Goal: Task Accomplishment & Management: Manage account settings

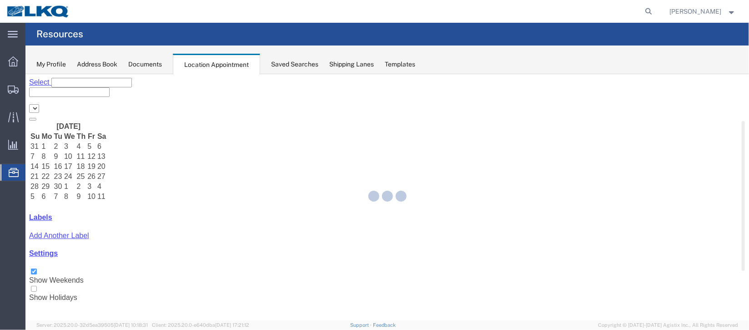
select select "27634"
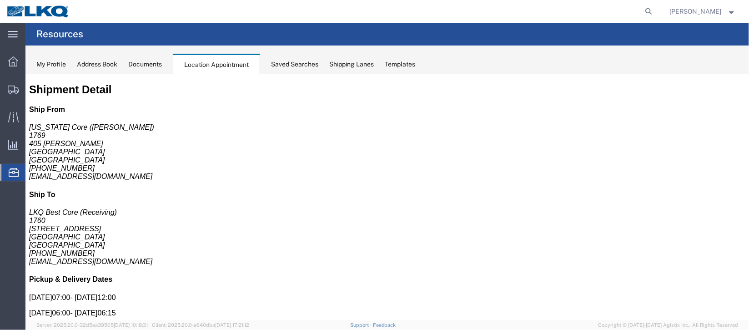
click at [0, 0] on span "Documents" at bounding box center [0, 0] width 0 height 0
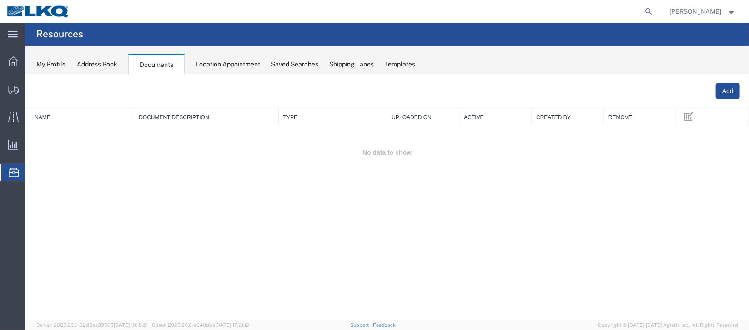
click at [0, 0] on span "Location Appointment" at bounding box center [0, 0] width 0 height 0
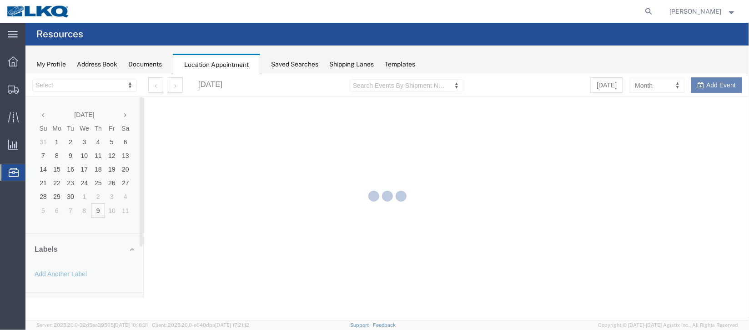
select select "27634"
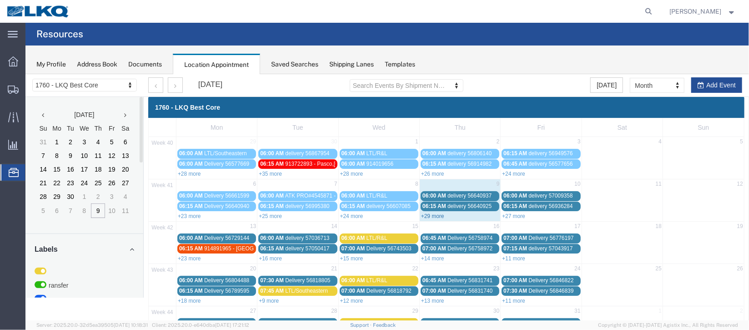
click at [430, 212] on link "+29 more" at bounding box center [432, 215] width 23 height 6
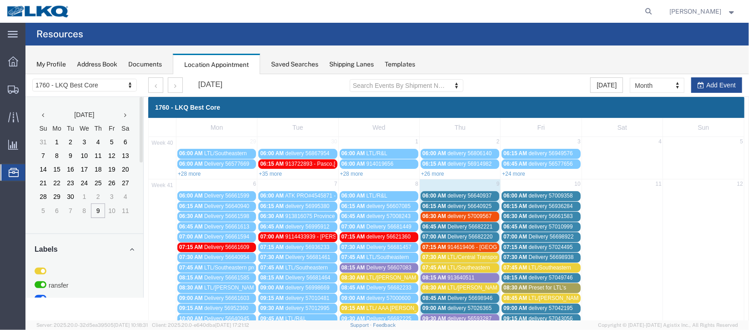
click at [447, 205] on span "delivery 56640925" at bounding box center [469, 205] width 44 height 6
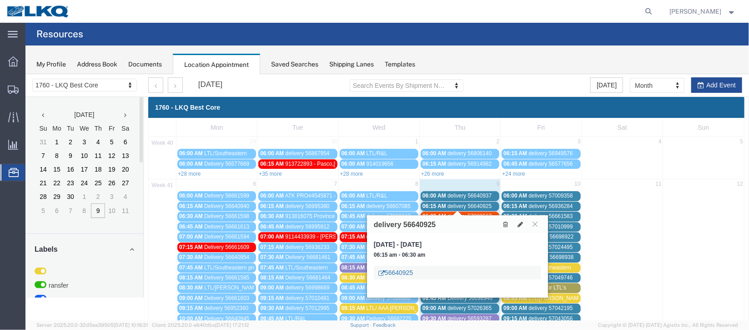
click at [409, 272] on link "56640925" at bounding box center [395, 272] width 35 height 9
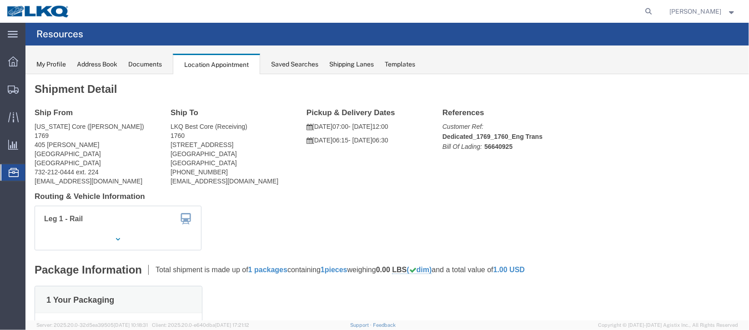
click at [0, 0] on span "Documents" at bounding box center [0, 0] width 0 height 0
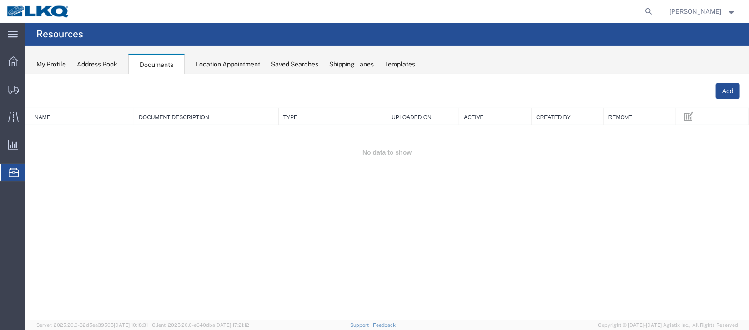
click at [0, 0] on span "Location Appointment" at bounding box center [0, 0] width 0 height 0
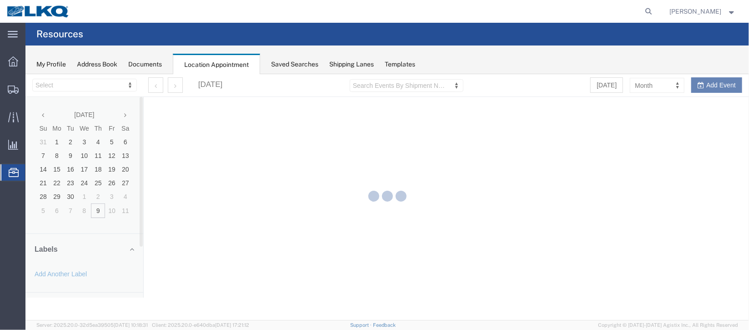
select select "27634"
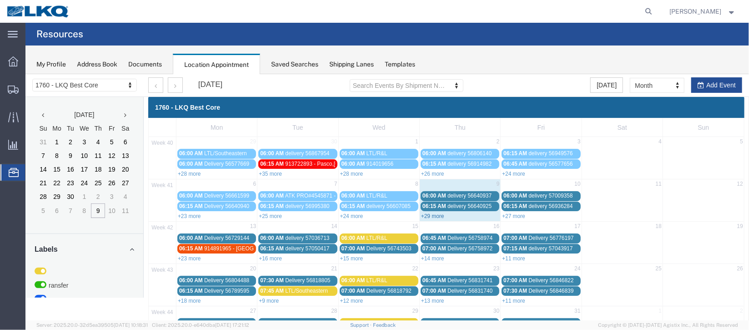
click at [433, 217] on link "+29 more" at bounding box center [432, 215] width 23 height 6
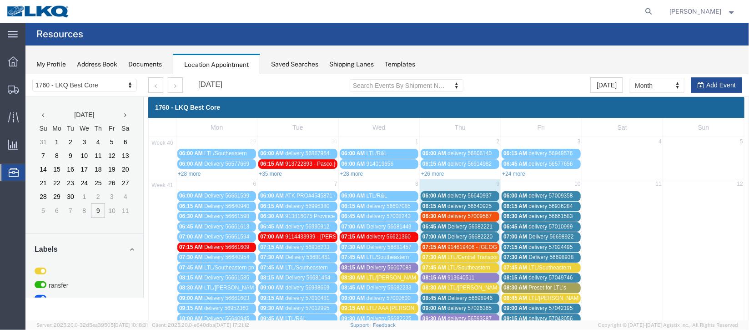
click at [436, 225] on span "06:45 AM" at bounding box center [434, 226] width 24 height 6
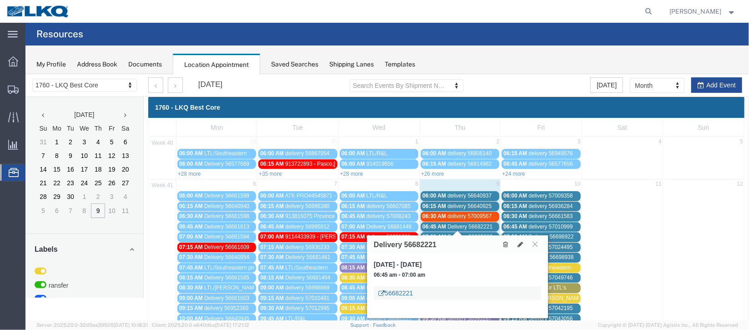
click at [401, 289] on link "56682221" at bounding box center [395, 292] width 35 height 9
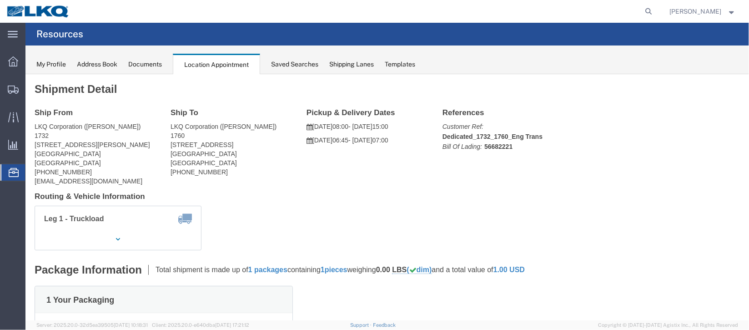
click at [0, 0] on span "Documents" at bounding box center [0, 0] width 0 height 0
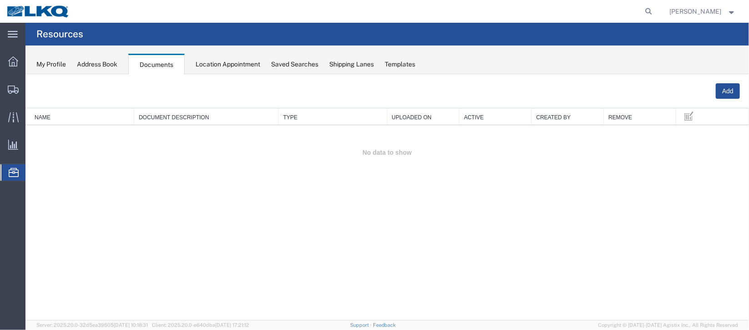
click at [0, 0] on span "Location Appointment" at bounding box center [0, 0] width 0 height 0
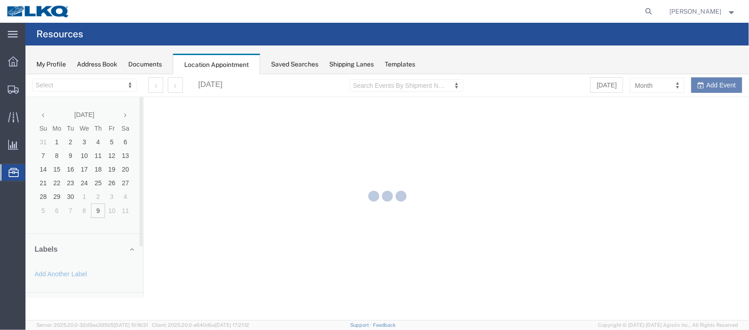
select select "27634"
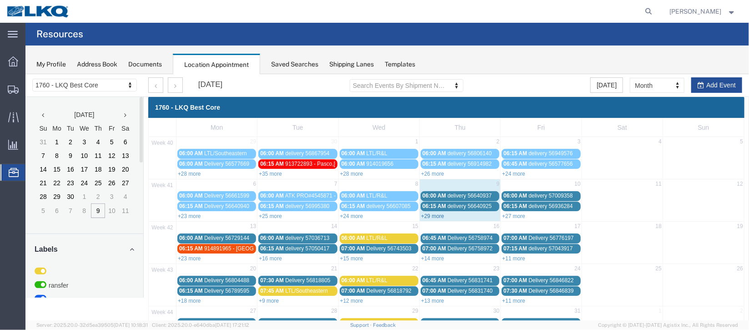
click at [432, 212] on link "+29 more" at bounding box center [432, 215] width 23 height 6
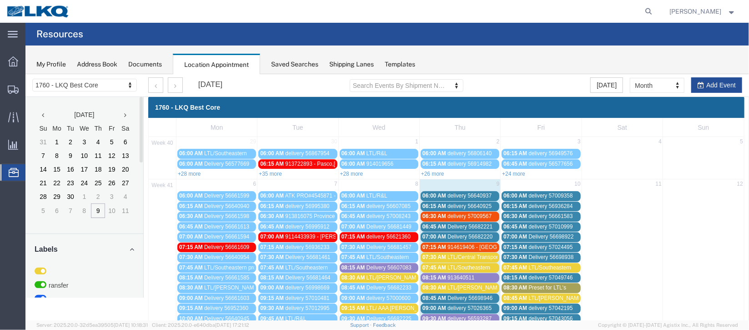
click at [439, 233] on span "07:00 AM" at bounding box center [434, 236] width 24 height 6
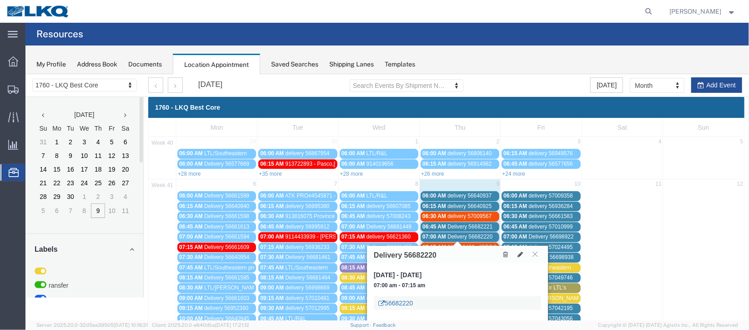
click at [395, 300] on link "56682220" at bounding box center [395, 302] width 35 height 9
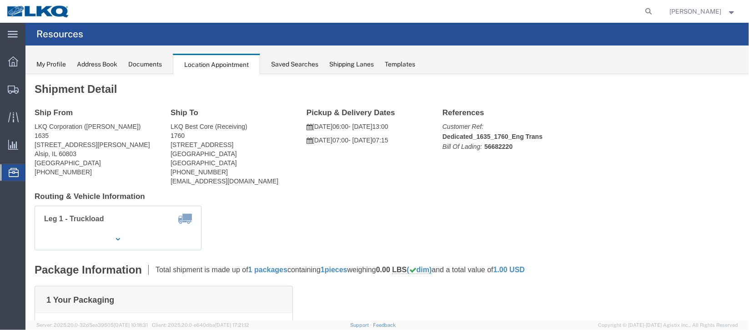
click at [0, 0] on span "Documents" at bounding box center [0, 0] width 0 height 0
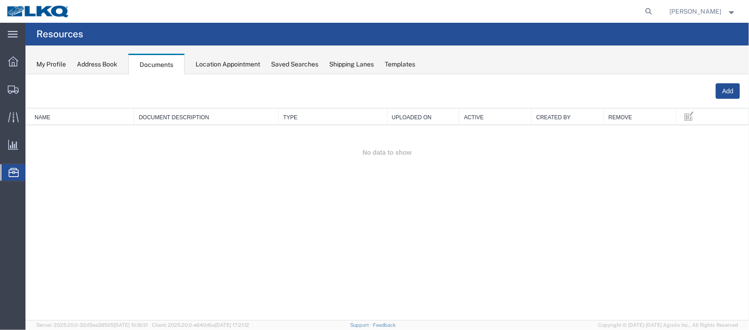
click at [0, 0] on span "Location Appointment" at bounding box center [0, 0] width 0 height 0
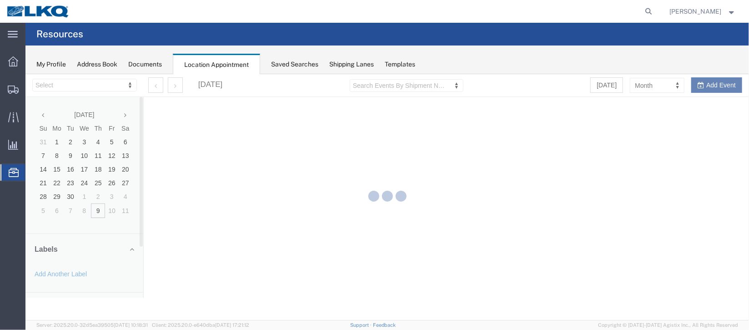
select select "27634"
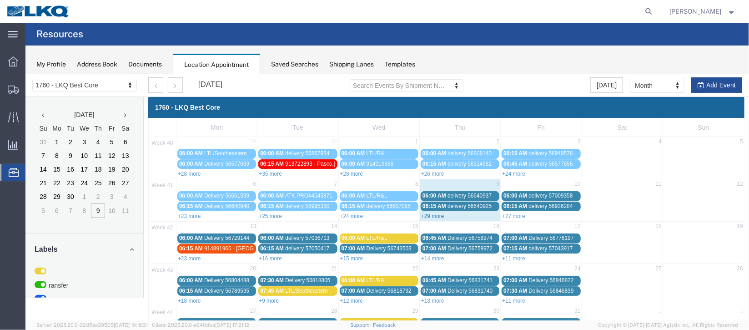
click at [434, 216] on link "+29 more" at bounding box center [432, 215] width 23 height 6
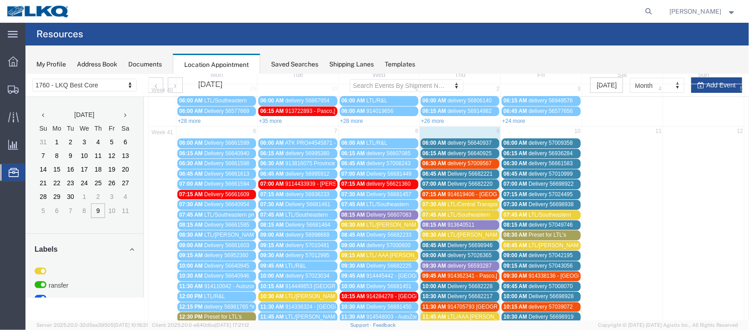
scroll to position [68, 0]
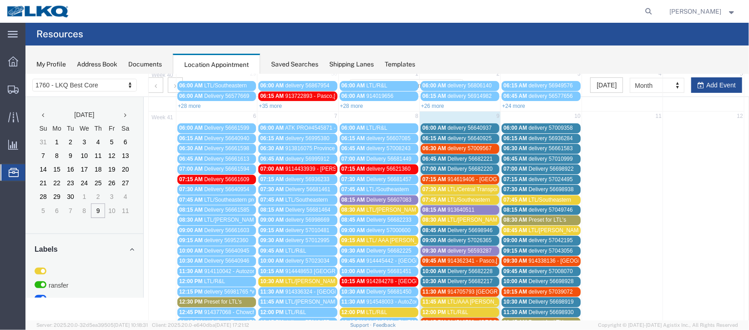
click at [442, 228] on span "08:45 AM" at bounding box center [434, 230] width 24 height 6
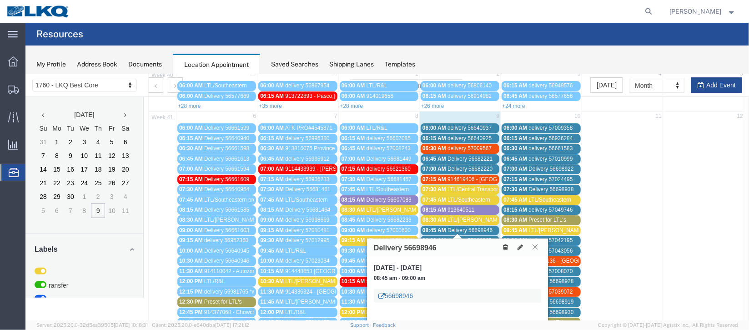
click at [401, 294] on link "56698946" at bounding box center [395, 295] width 35 height 9
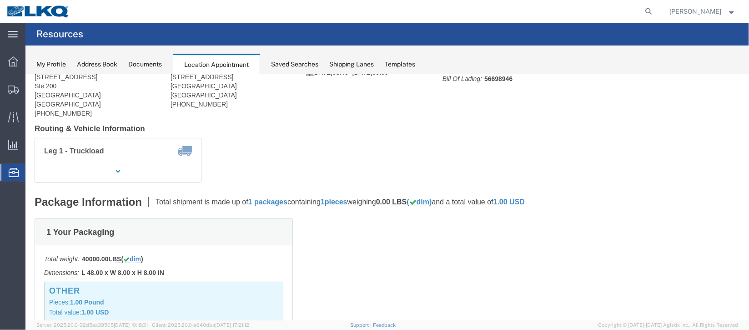
click at [0, 0] on span "Location Appointment" at bounding box center [0, 0] width 0 height 0
click at [0, 0] on span "Documents" at bounding box center [0, 0] width 0 height 0
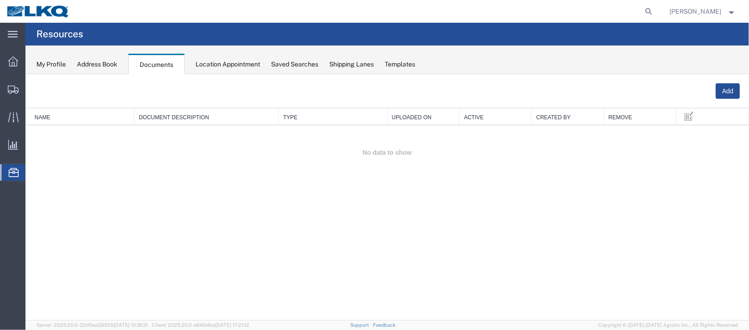
click at [0, 0] on span "Location Appointment" at bounding box center [0, 0] width 0 height 0
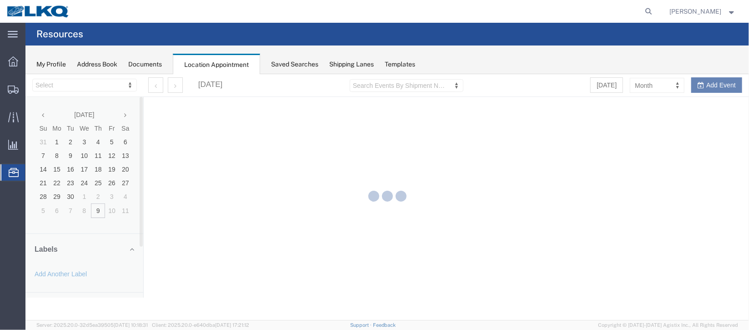
select select "27634"
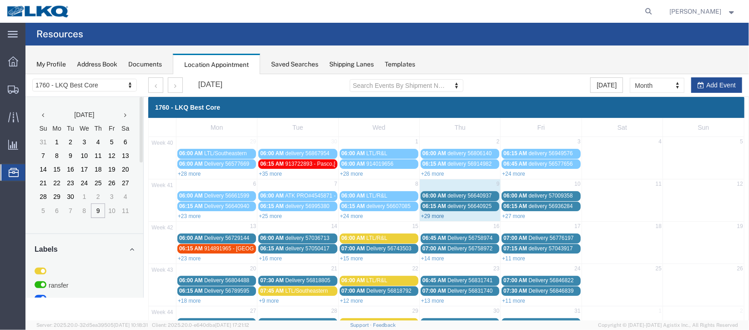
click at [433, 212] on link "+29 more" at bounding box center [432, 215] width 23 height 6
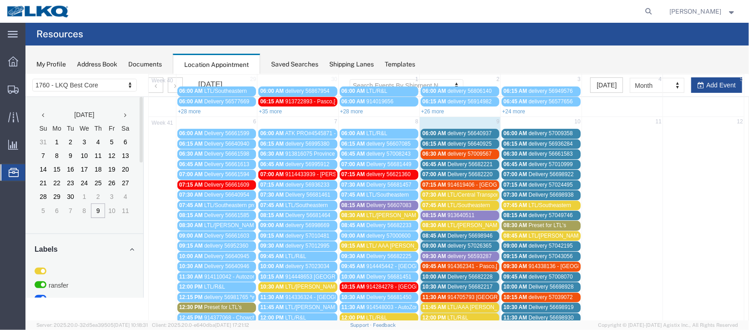
scroll to position [136, 0]
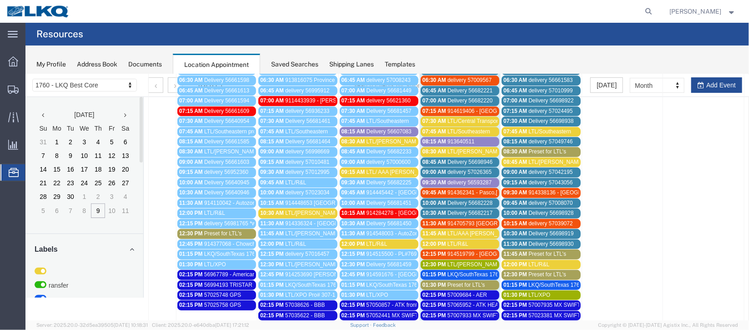
click at [447, 169] on span "delivery 57026365" at bounding box center [469, 171] width 44 height 6
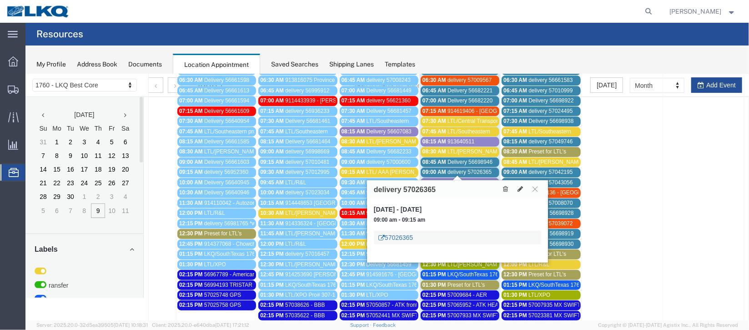
click at [406, 236] on link "57026365" at bounding box center [395, 237] width 35 height 9
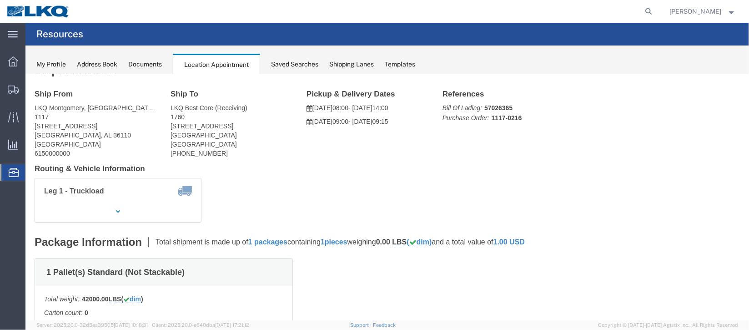
scroll to position [0, 0]
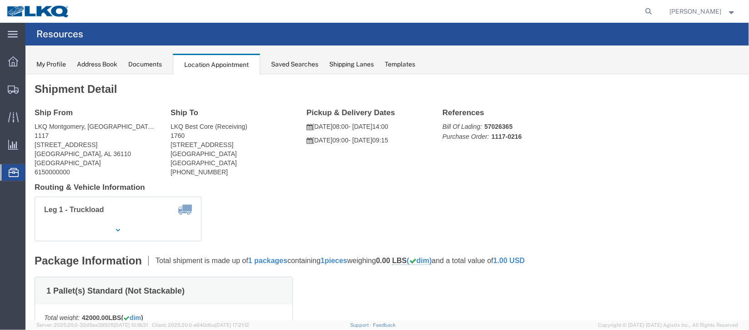
click at [0, 0] on span "Documents" at bounding box center [0, 0] width 0 height 0
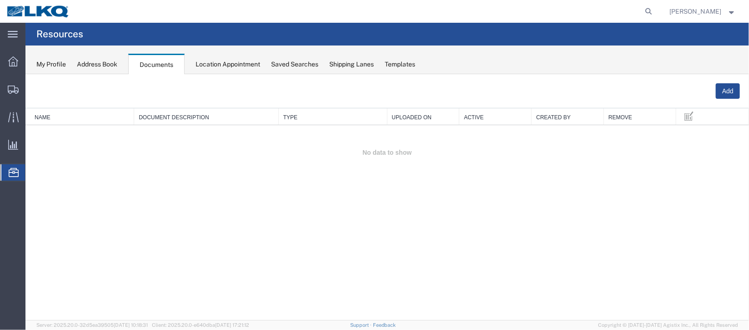
click at [0, 0] on span "Location Appointment" at bounding box center [0, 0] width 0 height 0
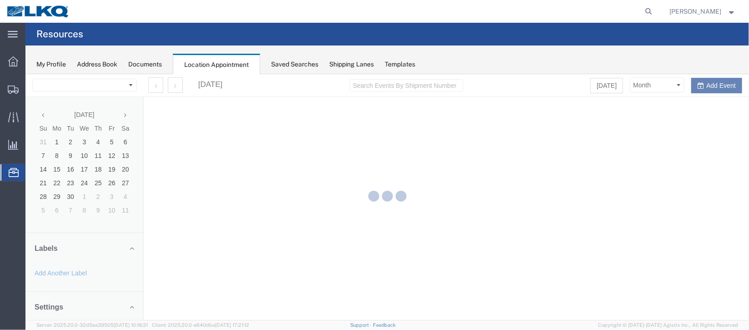
select select "27634"
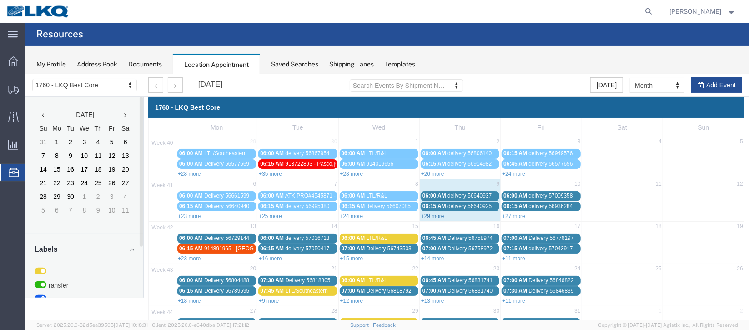
click at [431, 215] on link "+29 more" at bounding box center [432, 215] width 23 height 6
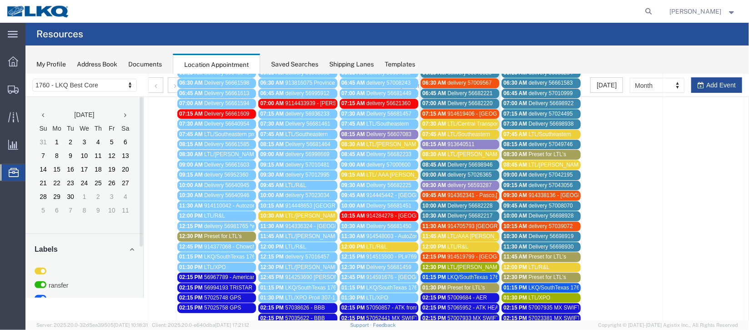
scroll to position [136, 0]
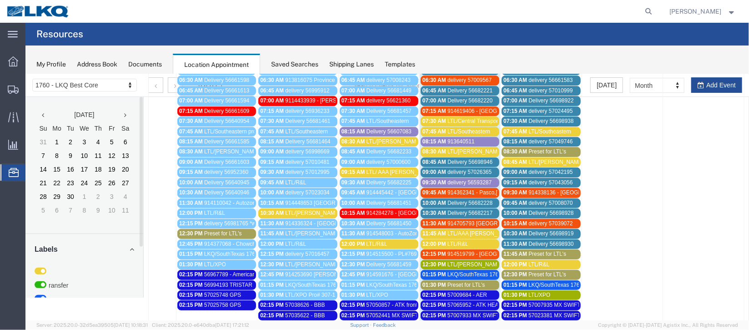
click at [447, 200] on span "Delivery 56682228" at bounding box center [469, 202] width 45 height 6
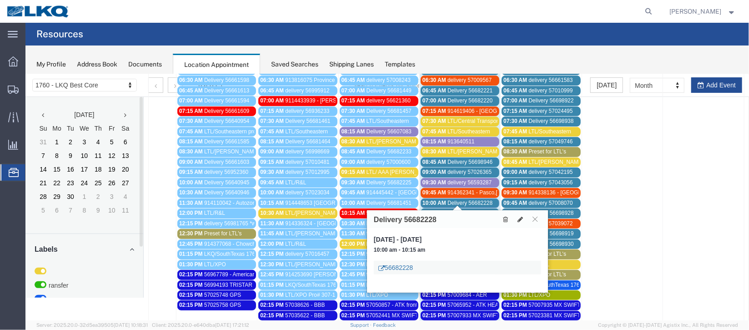
click at [404, 263] on link "56682228" at bounding box center [395, 267] width 35 height 9
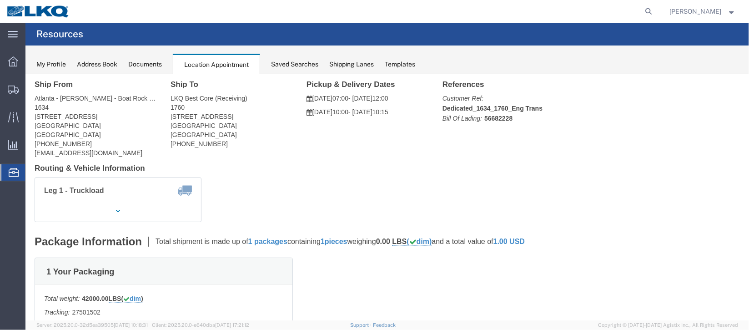
scroll to position [0, 0]
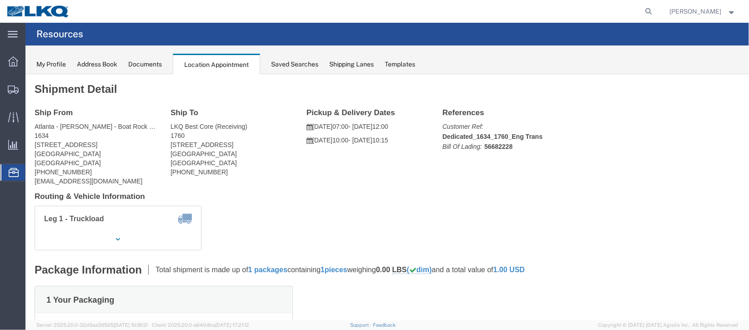
click at [0, 0] on span "Documents" at bounding box center [0, 0] width 0 height 0
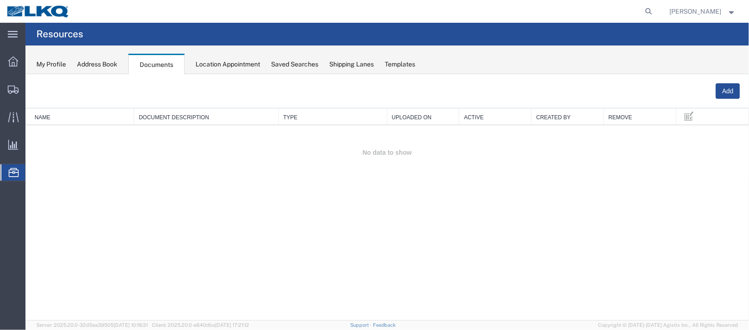
click at [0, 0] on span "Location Appointment" at bounding box center [0, 0] width 0 height 0
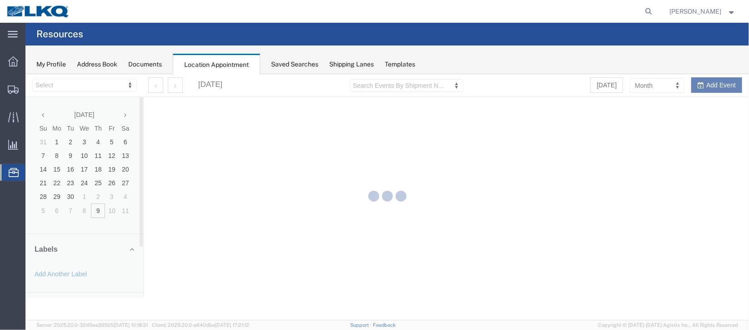
select select "27634"
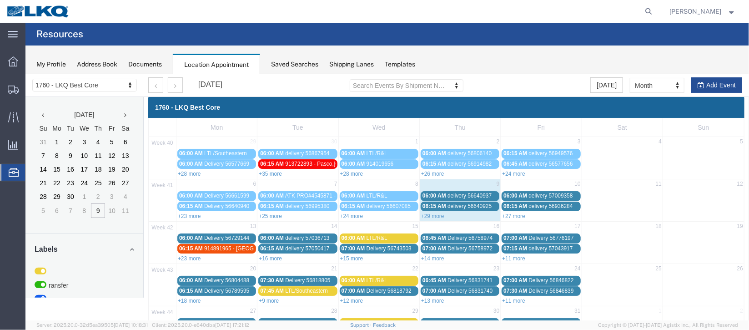
click at [0, 0] on span "Documents" at bounding box center [0, 0] width 0 height 0
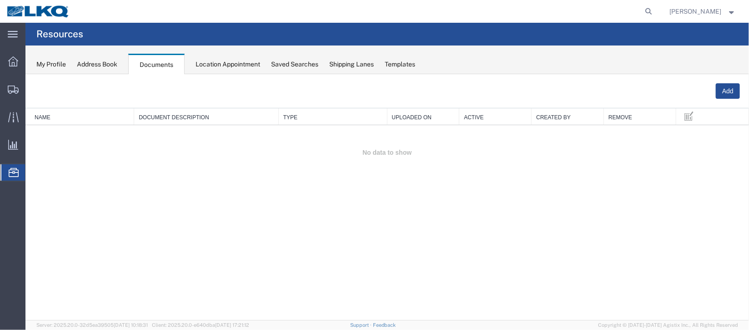
click at [0, 0] on span "Location Appointment" at bounding box center [0, 0] width 0 height 0
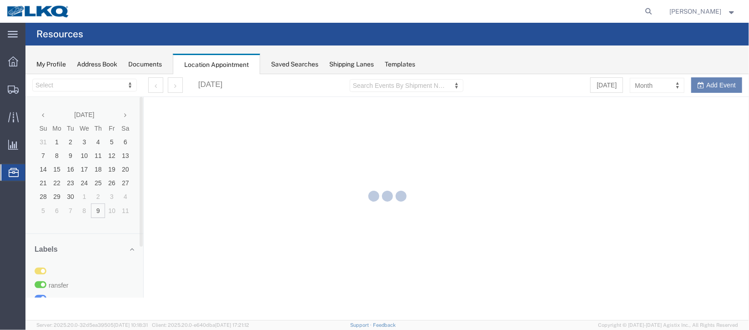
select select "27634"
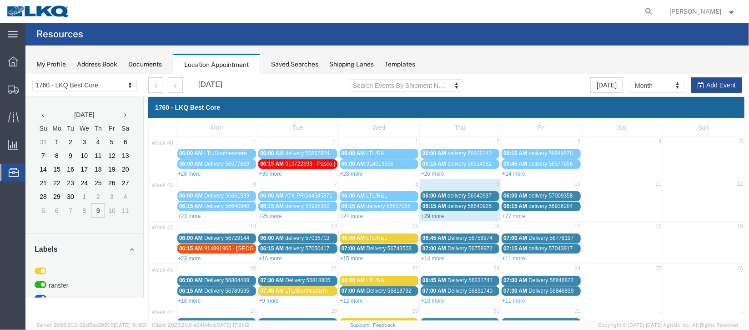
click at [432, 212] on link "+29 more" at bounding box center [432, 215] width 23 height 6
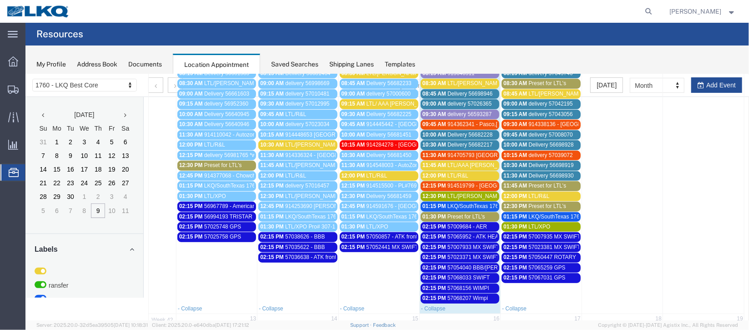
scroll to position [68, 0]
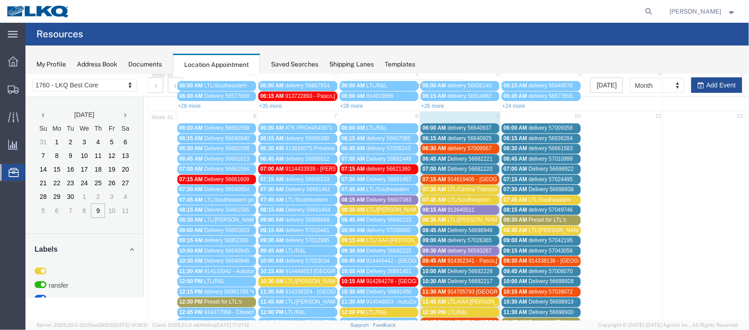
click at [475, 155] on span "Delivery 56682221" at bounding box center [469, 158] width 45 height 6
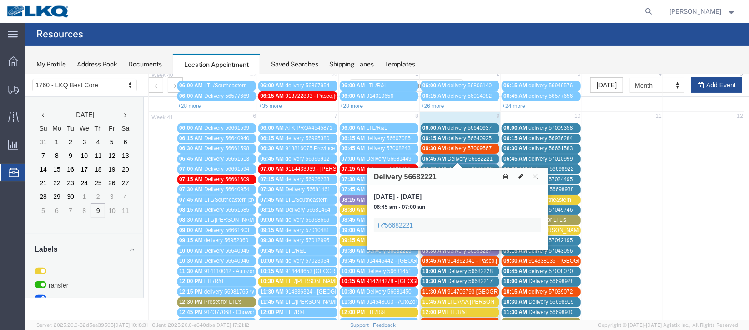
click at [516, 178] on button at bounding box center [520, 176] width 13 height 10
select select "1"
select select
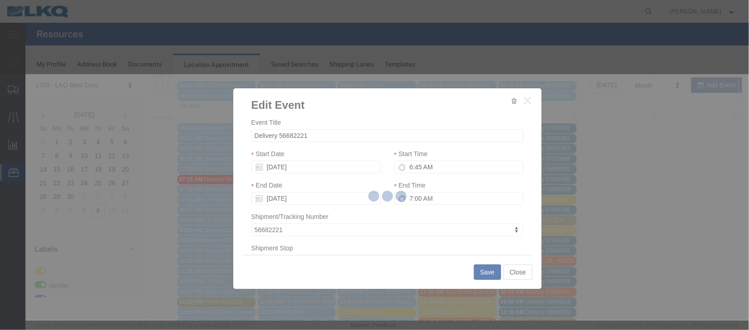
select select
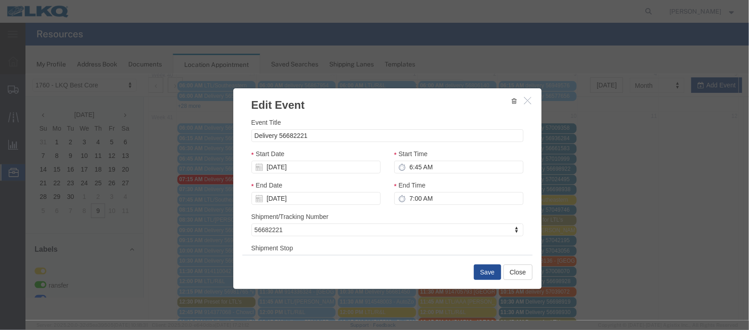
scroll to position [116, 0]
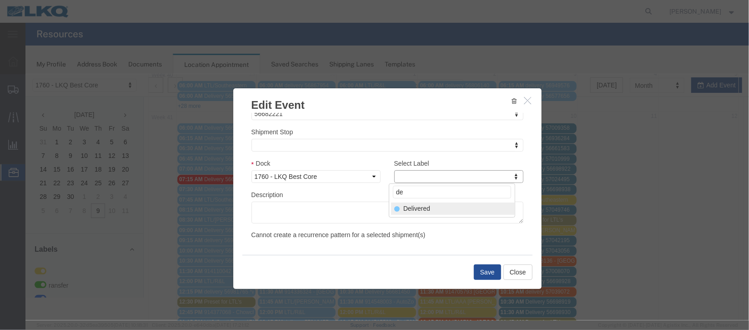
type input "de"
select select "40"
click at [479, 275] on button "Save" at bounding box center [487, 271] width 27 height 15
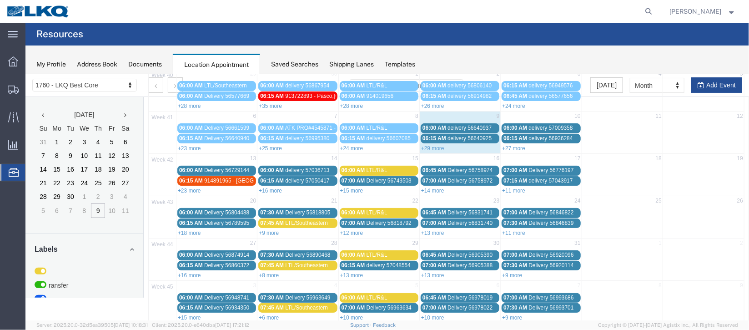
scroll to position [0, 0]
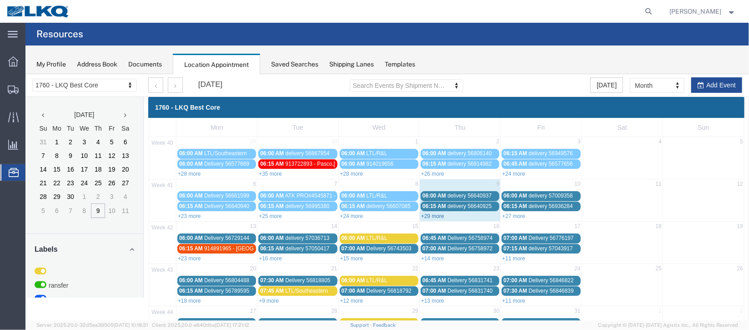
click at [425, 215] on link "+29 more" at bounding box center [432, 215] width 23 height 6
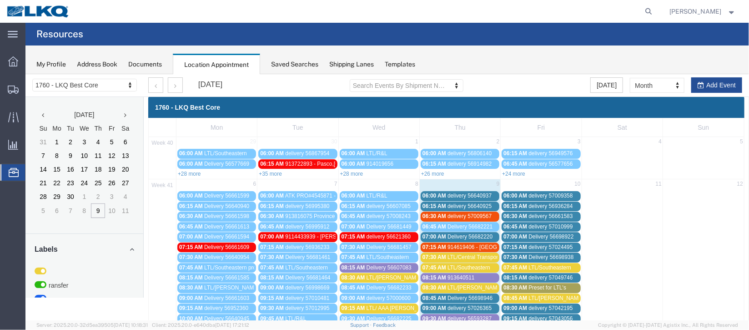
click at [472, 234] on span "Delivery 56682220" at bounding box center [469, 236] width 45 height 6
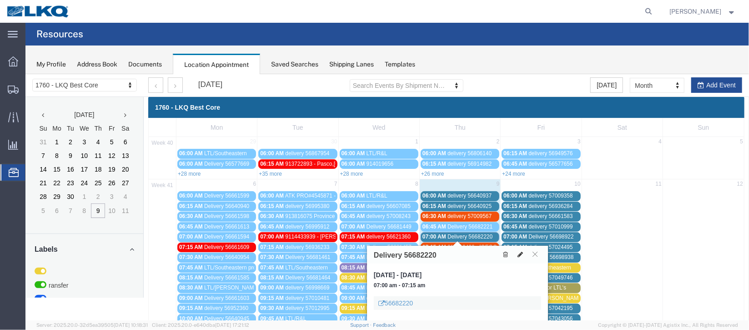
click at [520, 254] on icon at bounding box center [519, 254] width 5 height 6
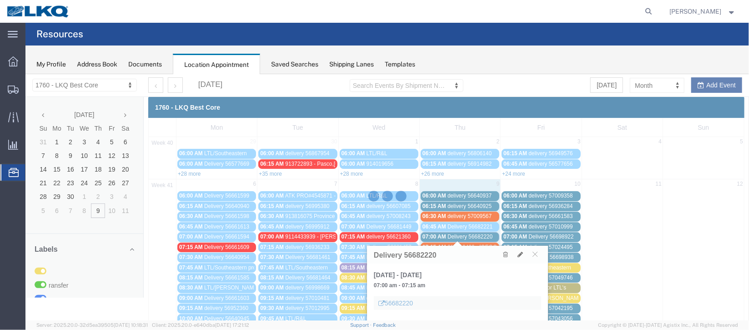
select select "100"
select select "1"
select select
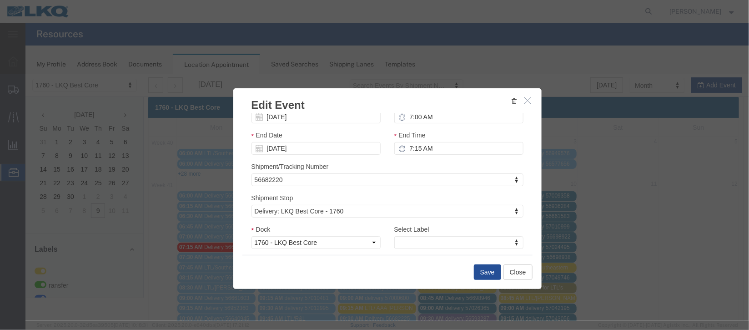
scroll to position [68, 0]
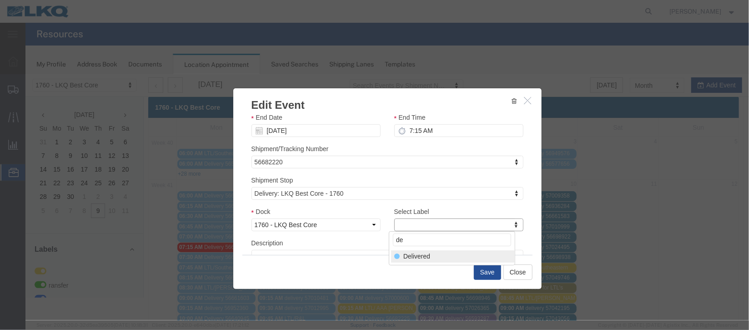
type input "de"
select select "40"
click at [485, 276] on button "Save" at bounding box center [487, 271] width 27 height 15
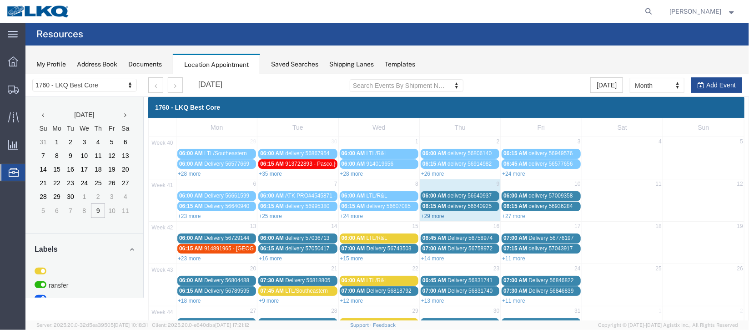
click at [429, 216] on link "+29 more" at bounding box center [432, 215] width 23 height 6
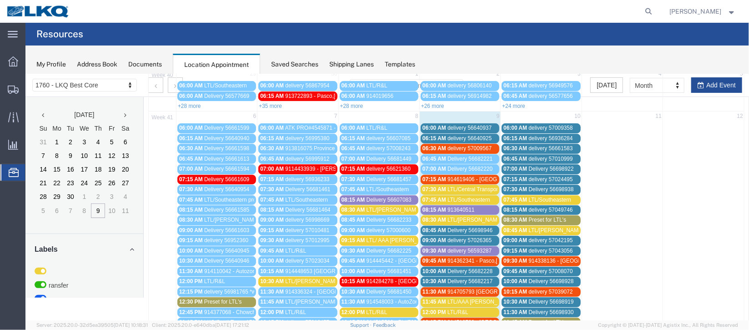
click at [470, 147] on span "delivery 57009567" at bounding box center [469, 148] width 44 height 6
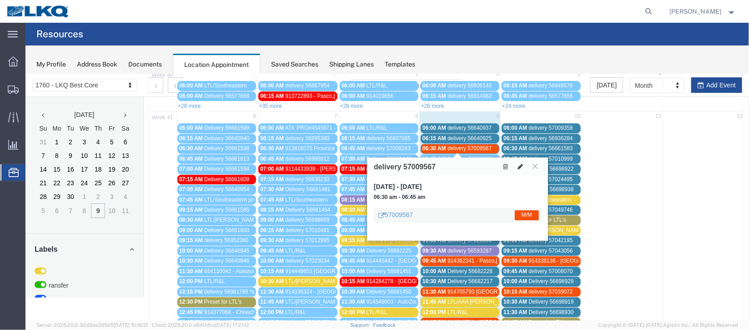
click at [521, 165] on icon at bounding box center [519, 166] width 5 height 6
select select "100"
select select "1"
select select "24"
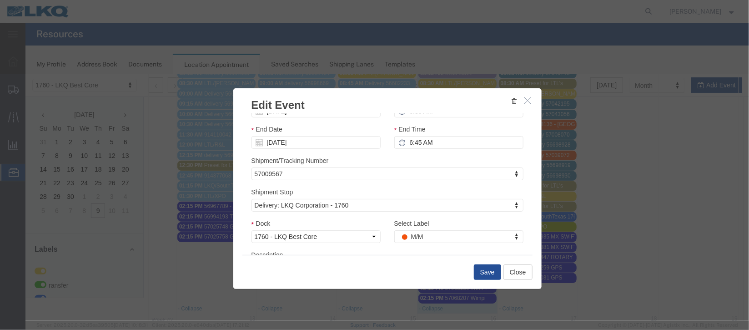
scroll to position [116, 0]
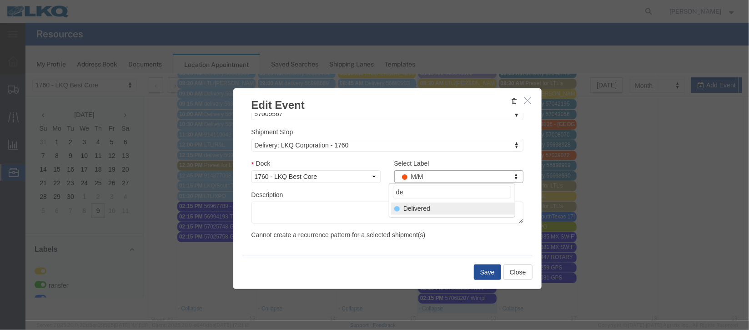
type input "de"
select select "40"
click at [484, 272] on button "Save" at bounding box center [487, 271] width 27 height 15
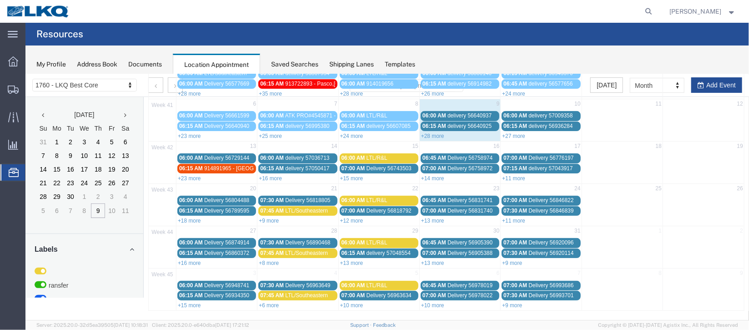
scroll to position [0, 0]
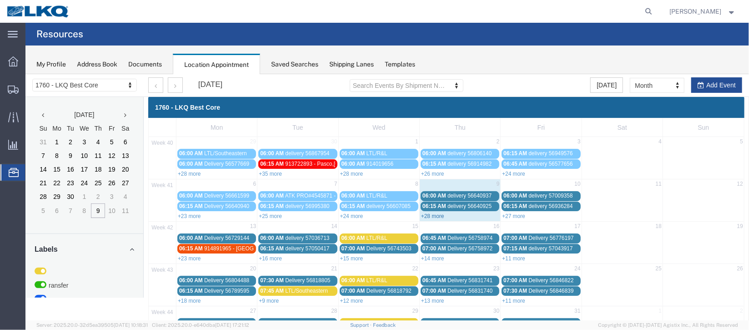
click at [432, 216] on link "+28 more" at bounding box center [432, 215] width 23 height 6
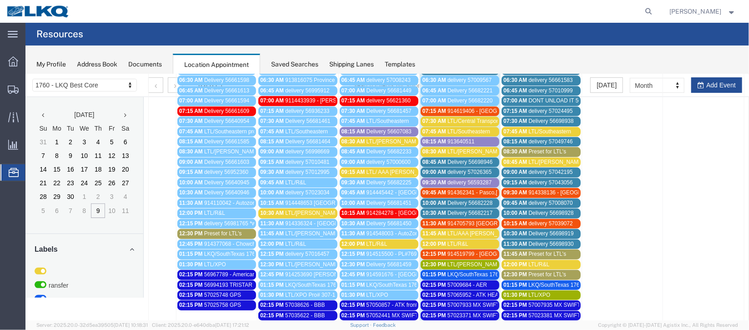
scroll to position [68, 0]
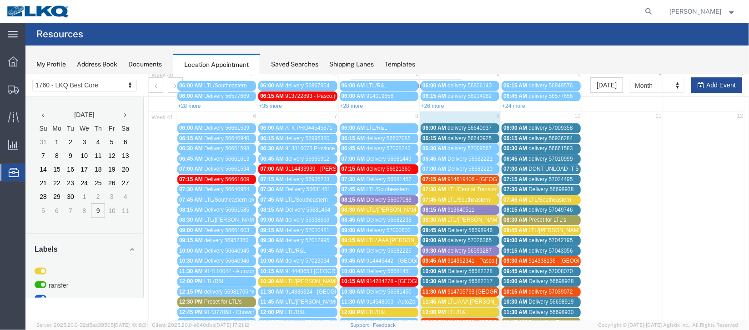
click at [476, 136] on span "delivery 56640925" at bounding box center [469, 138] width 44 height 6
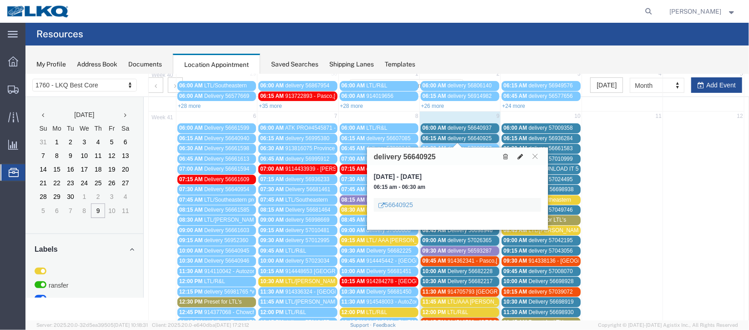
click at [521, 153] on icon at bounding box center [519, 156] width 5 height 6
select select "100"
select select "1"
select select
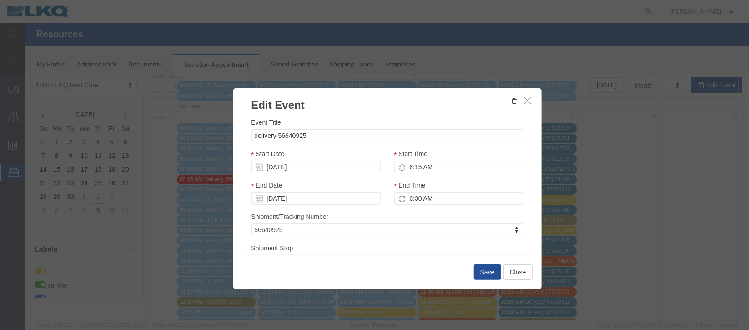
scroll to position [116, 0]
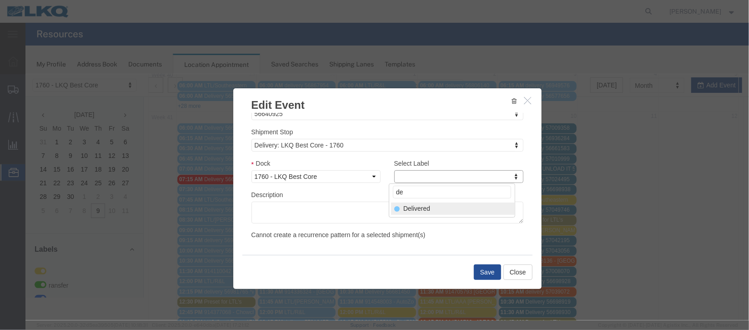
type input "de"
select select "40"
drag, startPoint x: 483, startPoint y: 270, endPoint x: 477, endPoint y: 274, distance: 7.1
click at [481, 272] on button "Save" at bounding box center [487, 271] width 27 height 15
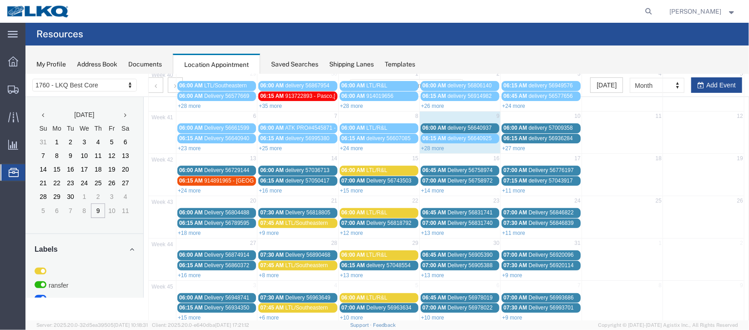
scroll to position [0, 0]
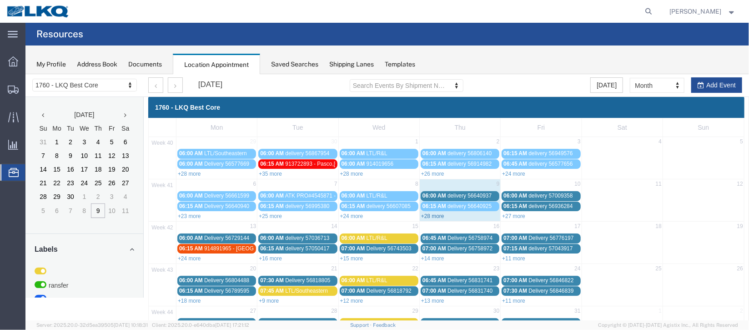
click at [434, 216] on link "+28 more" at bounding box center [432, 215] width 23 height 6
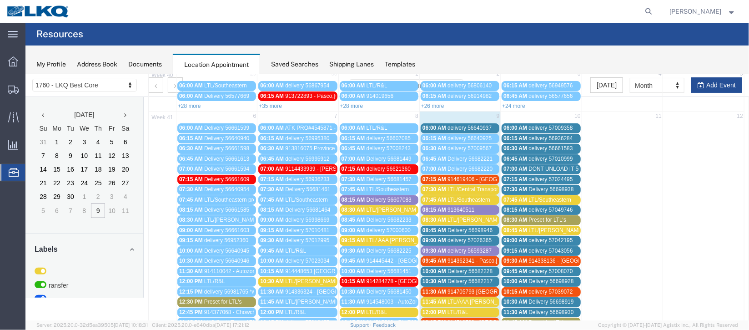
scroll to position [136, 0]
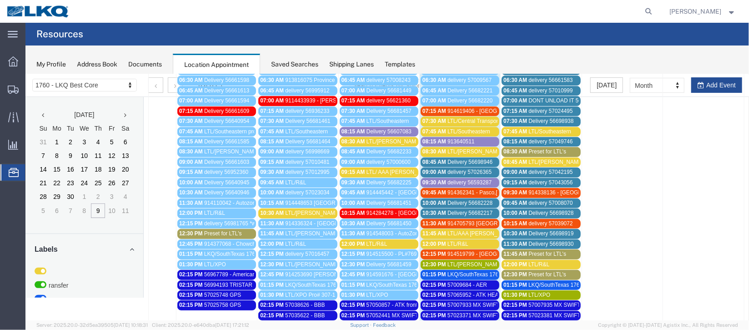
click at [483, 107] on span "914619406 - [GEOGRAPHIC_DATA], [GEOGRAPHIC_DATA] - [PERSON_NAME] truck" at bounding box center [552, 110] width 210 height 6
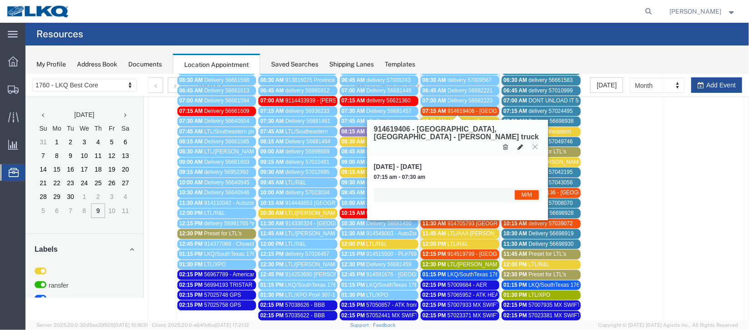
click at [519, 143] on icon at bounding box center [519, 146] width 5 height 6
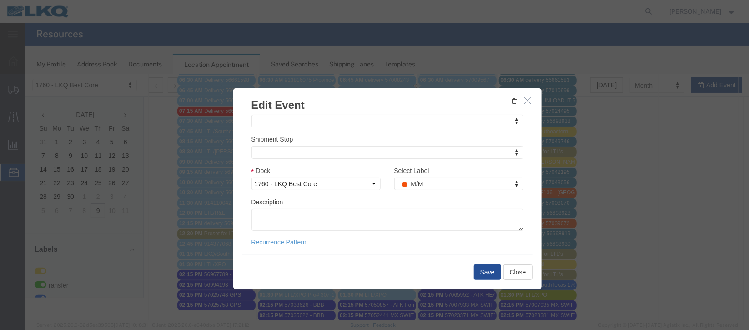
scroll to position [111, 0]
type input "de"
select select "40"
click at [478, 274] on button "Save" at bounding box center [487, 271] width 27 height 15
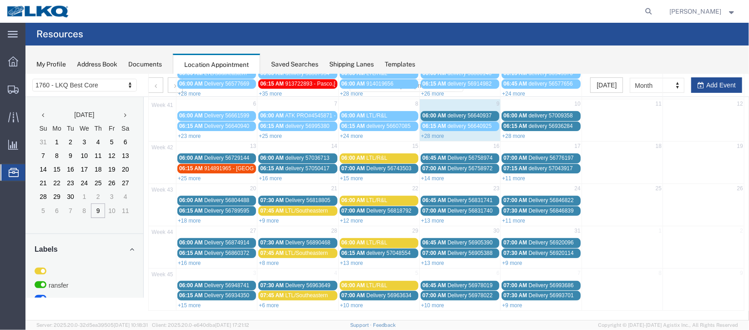
scroll to position [0, 0]
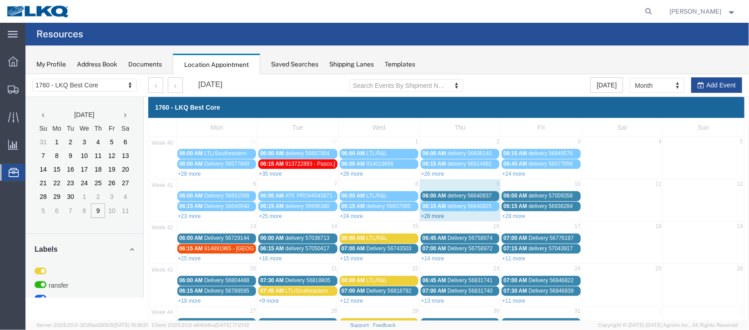
click at [432, 215] on link "+28 more" at bounding box center [432, 215] width 23 height 6
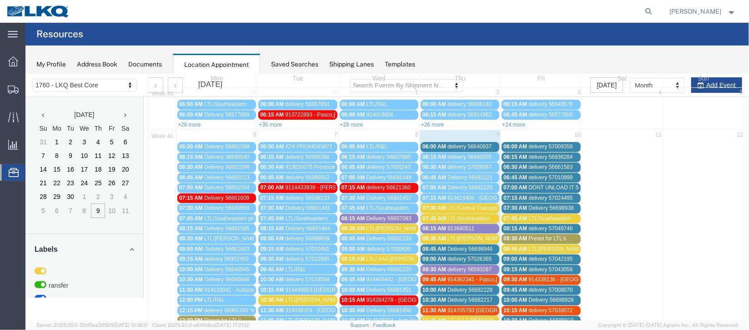
scroll to position [68, 0]
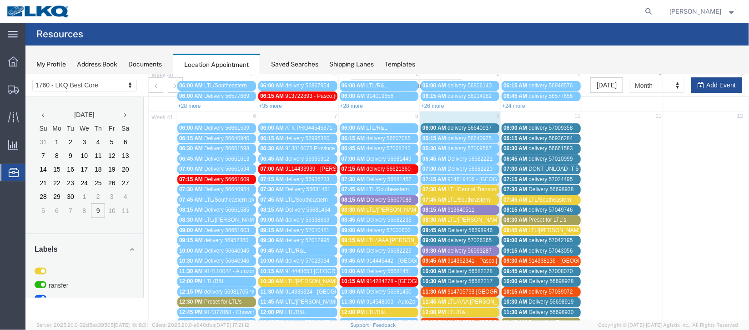
click at [481, 238] on span "delivery 57026365" at bounding box center [469, 240] width 44 height 6
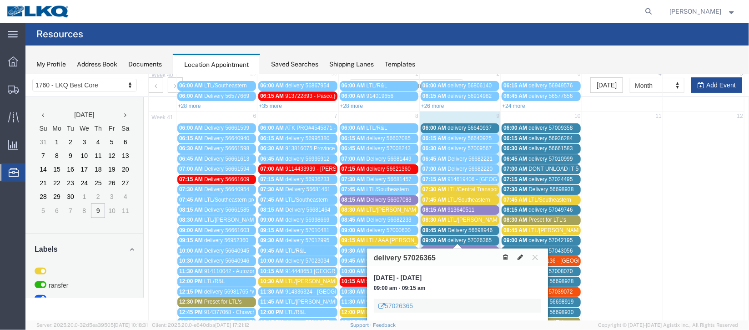
click at [519, 255] on icon at bounding box center [519, 256] width 5 height 6
select select "1"
select select
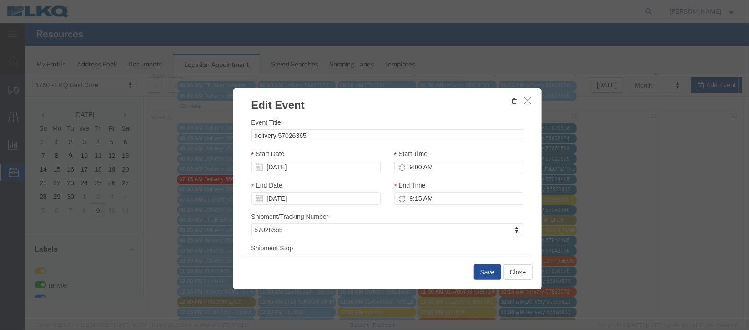
scroll to position [136, 0]
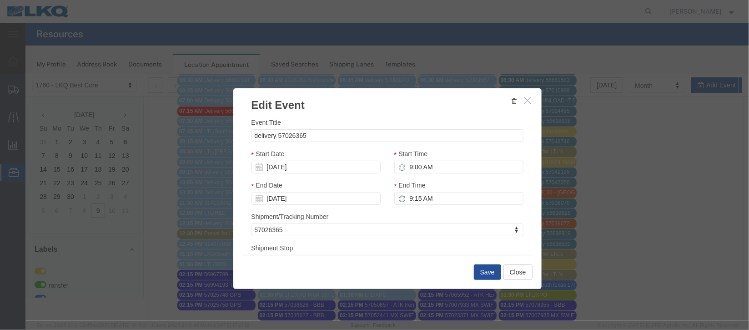
select select
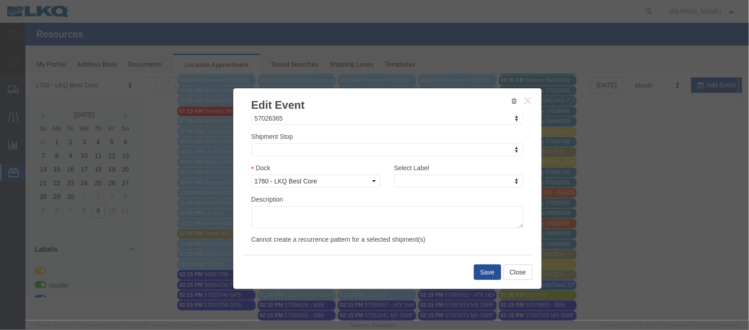
scroll to position [116, 0]
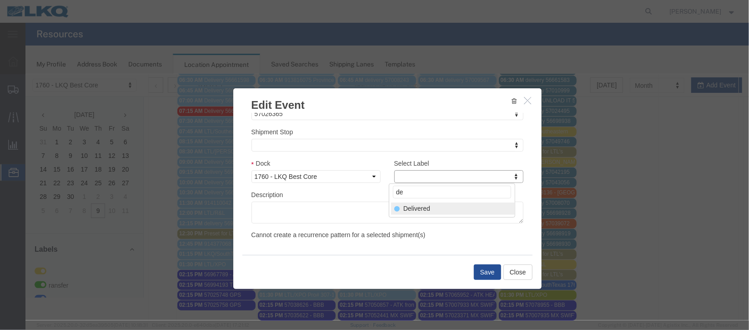
type input "de"
select select "40"
click at [480, 272] on button "Save" at bounding box center [487, 271] width 27 height 15
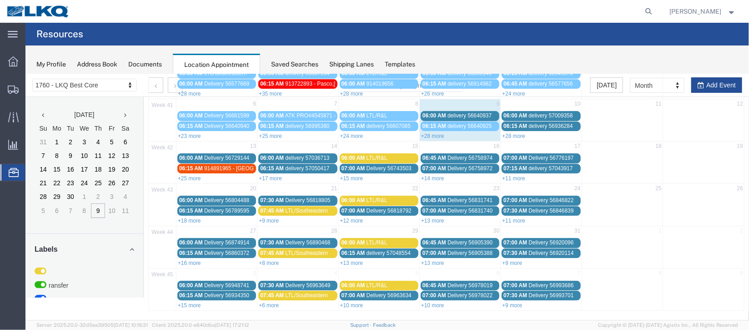
scroll to position [0, 0]
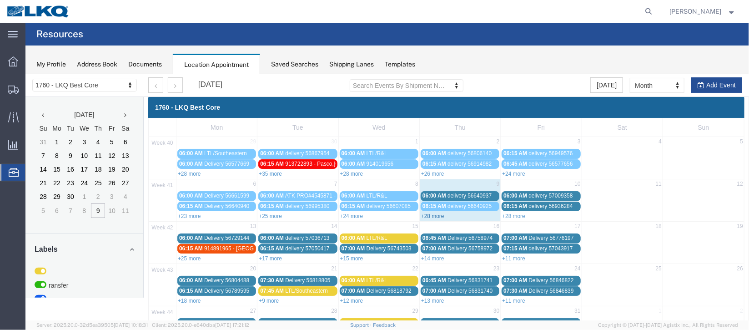
click at [438, 214] on link "+28 more" at bounding box center [432, 215] width 23 height 6
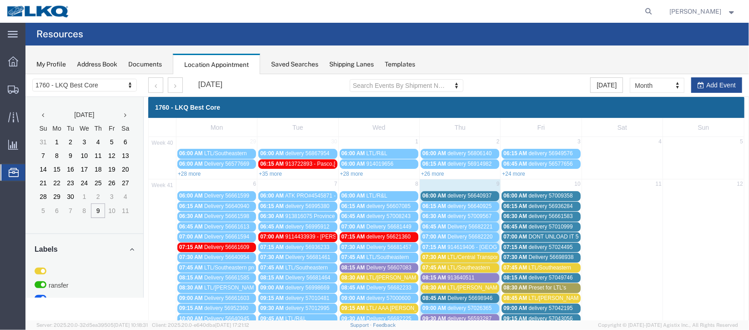
scroll to position [68, 0]
